Goal: Find specific page/section: Find specific page/section

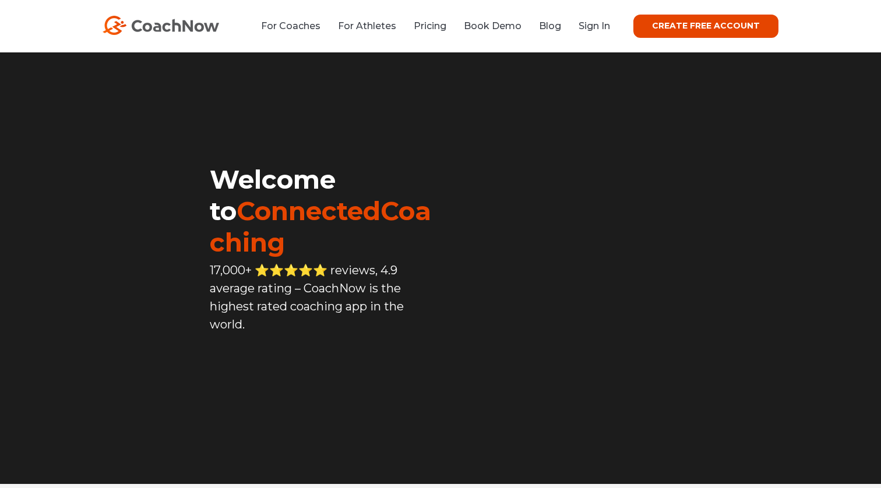
click at [589, 27] on link "Sign In" at bounding box center [594, 25] width 31 height 11
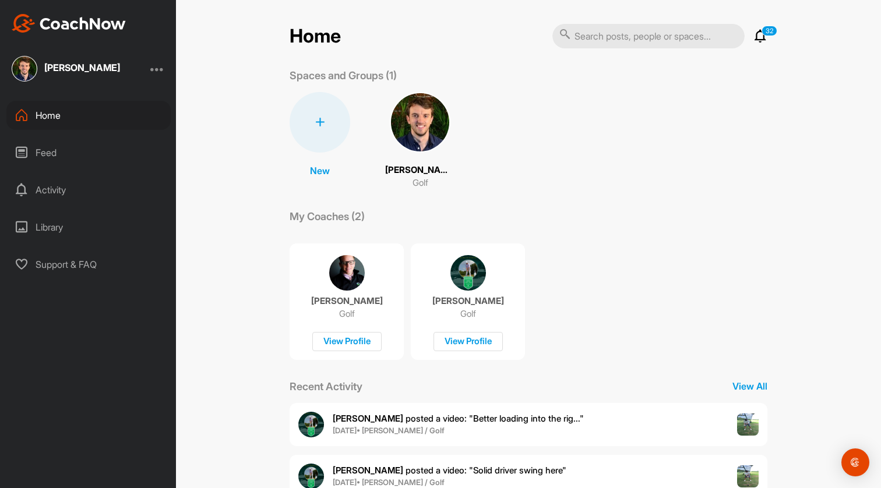
click at [419, 116] on img at bounding box center [420, 122] width 61 height 61
click at [762, 35] on icon at bounding box center [760, 36] width 14 height 14
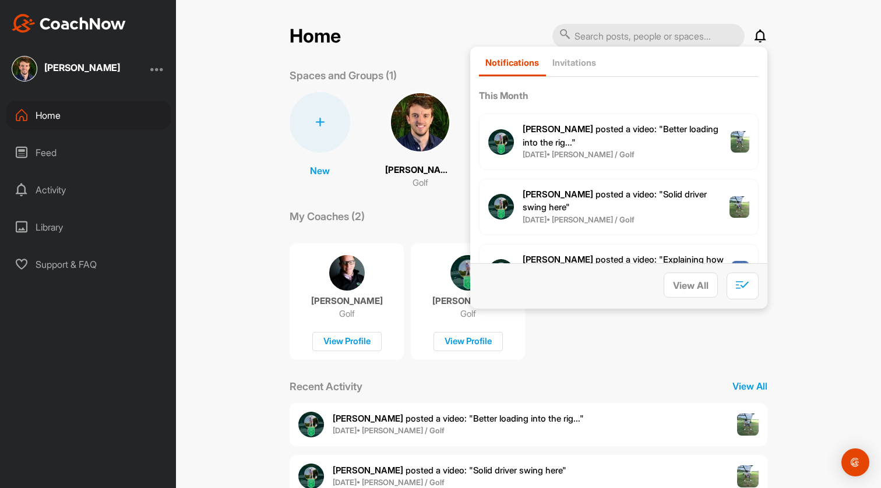
click at [816, 68] on div "Home Notifications Invitations This Month Mike D. posted a video : " Better loa…" at bounding box center [528, 244] width 705 height 488
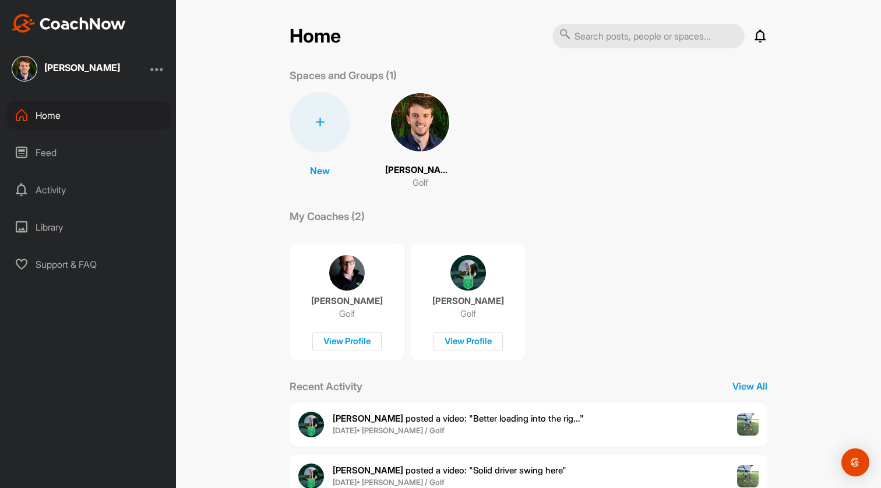
click at [415, 133] on img at bounding box center [420, 122] width 61 height 61
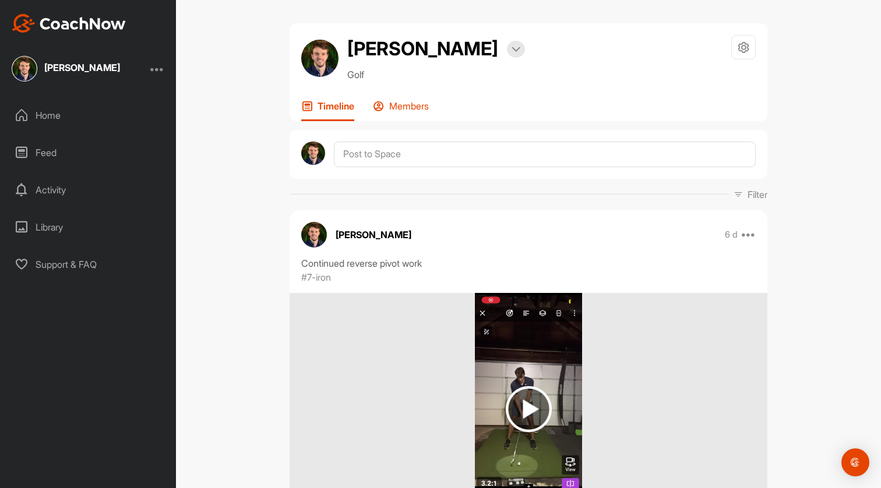
click at [396, 110] on p "Members" at bounding box center [409, 106] width 40 height 12
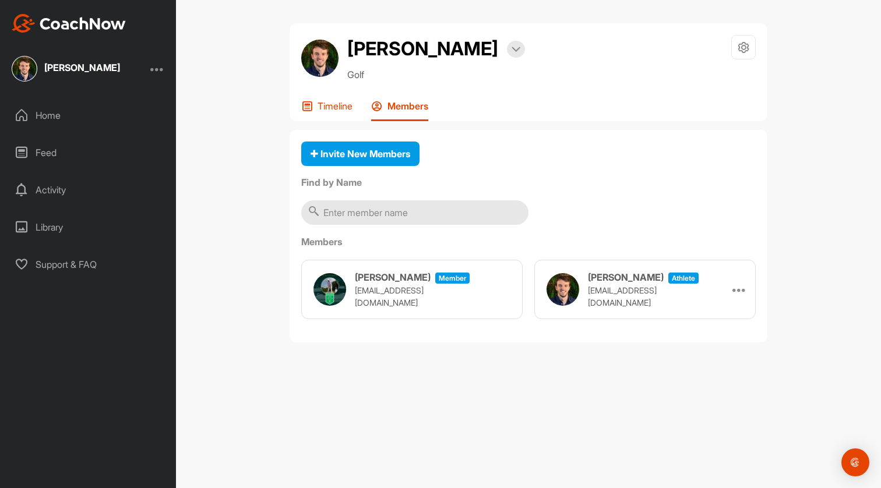
click at [323, 106] on p "Timeline" at bounding box center [335, 106] width 35 height 12
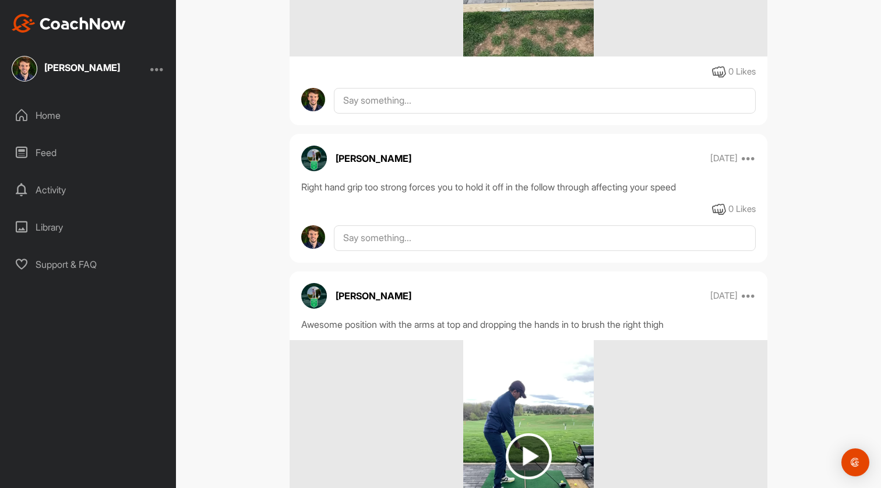
scroll to position [6636, 0]
